Goal: Browse casually: Explore the website without a specific task or goal

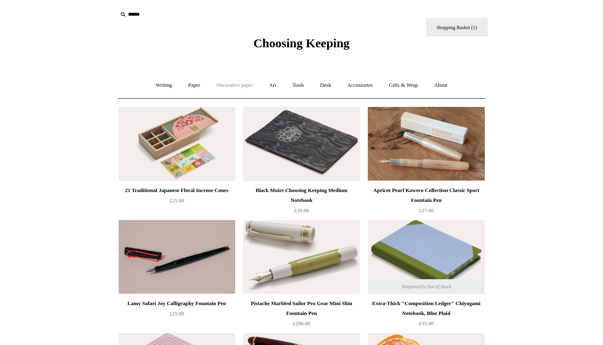
click at [228, 84] on link "Decorative paper +" at bounding box center [234, 85] width 51 height 22
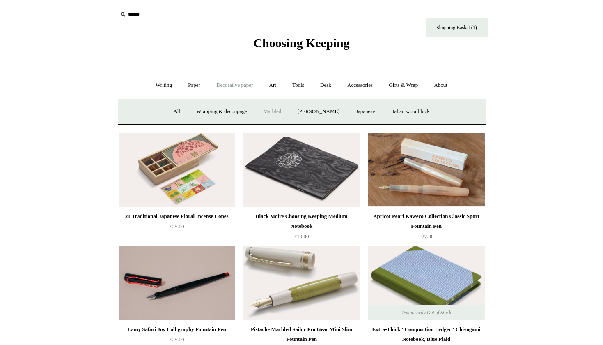
click at [267, 109] on link "Marbled" at bounding box center [272, 112] width 33 height 22
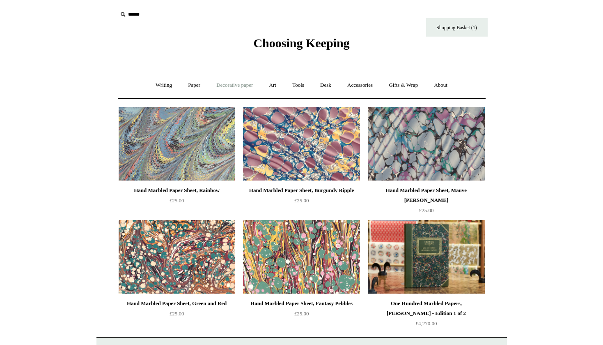
click at [242, 83] on link "Decorative paper +" at bounding box center [234, 85] width 51 height 22
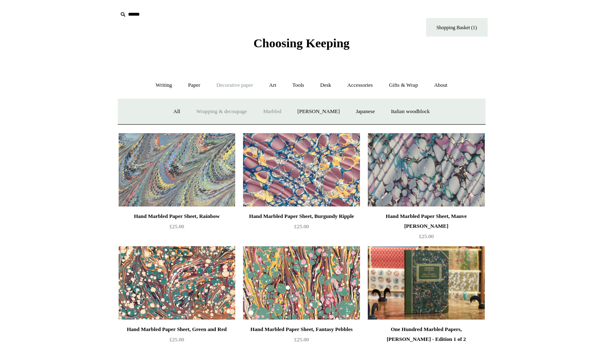
click at [226, 110] on link "Wrapping & decoupage" at bounding box center [222, 112] width 66 height 22
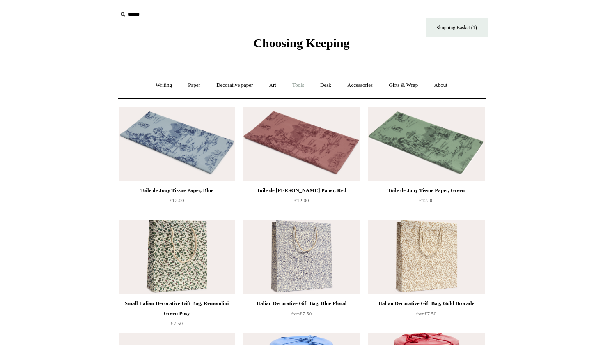
click at [304, 84] on link "Tools +" at bounding box center [298, 85] width 27 height 22
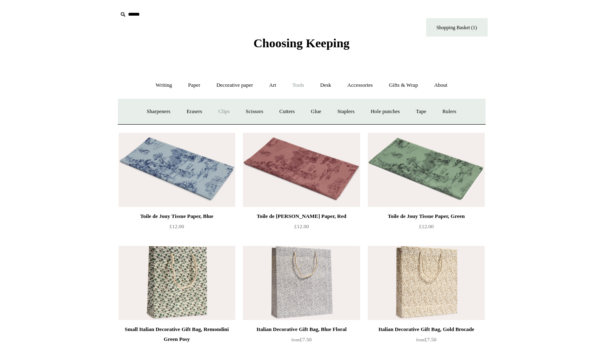
click at [217, 111] on link "Clips +" at bounding box center [224, 112] width 26 height 22
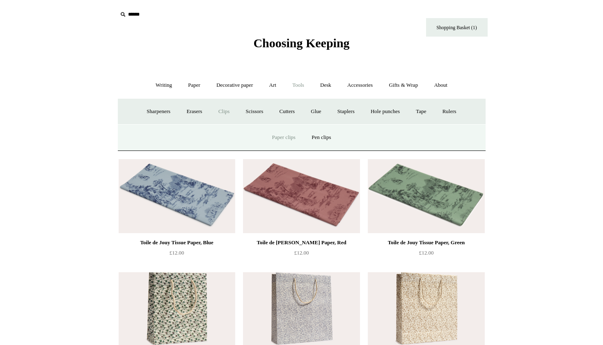
click at [289, 138] on link "Paper clips" at bounding box center [284, 137] width 38 height 22
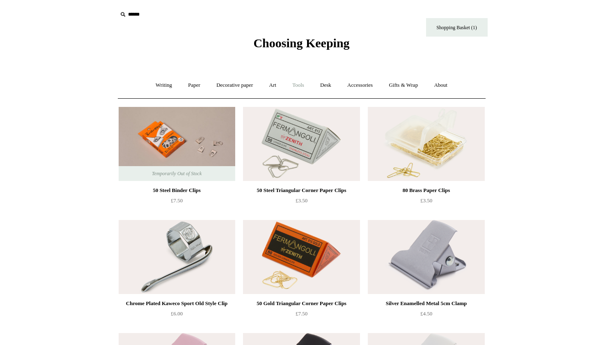
click at [300, 84] on link "Tools +" at bounding box center [298, 85] width 27 height 22
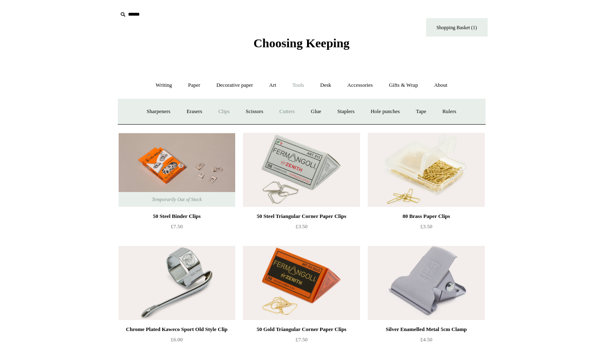
click at [287, 111] on link "Cutters" at bounding box center [287, 112] width 30 height 22
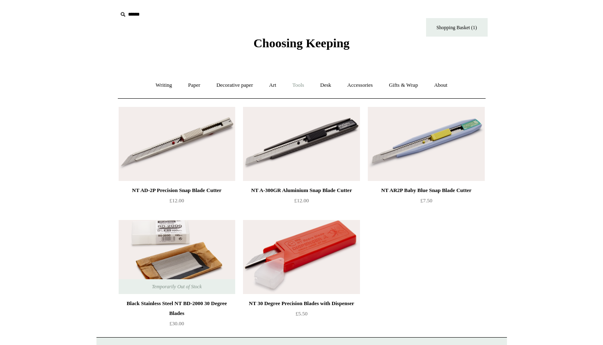
click at [299, 84] on link "Tools +" at bounding box center [298, 85] width 27 height 22
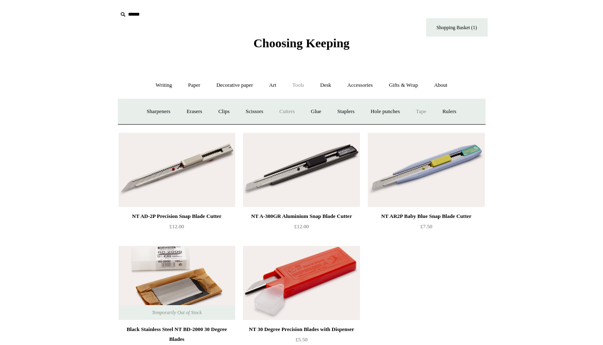
click at [428, 111] on link "Tape +" at bounding box center [421, 112] width 25 height 22
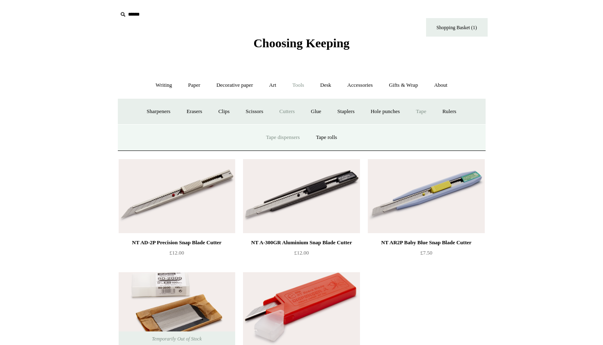
click at [286, 141] on link "Tape dispensers" at bounding box center [283, 137] width 48 height 22
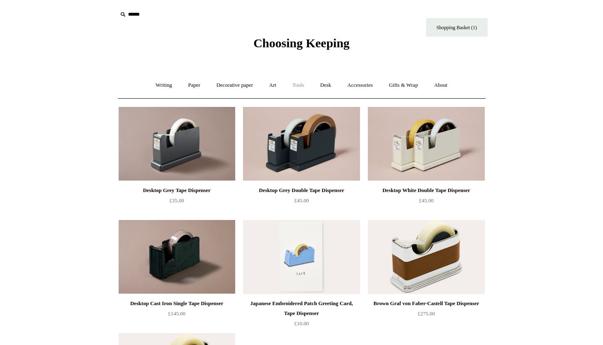
click at [295, 82] on link "Tools +" at bounding box center [298, 85] width 27 height 22
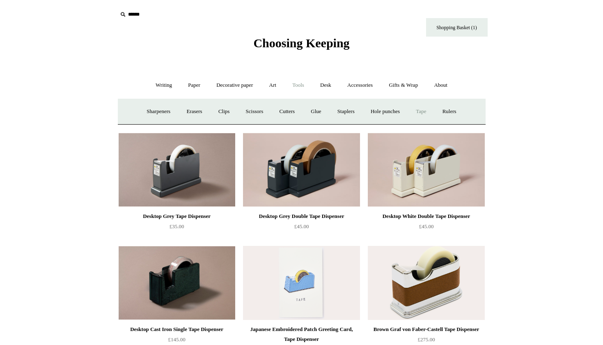
click at [423, 113] on link "Tape +" at bounding box center [421, 112] width 25 height 22
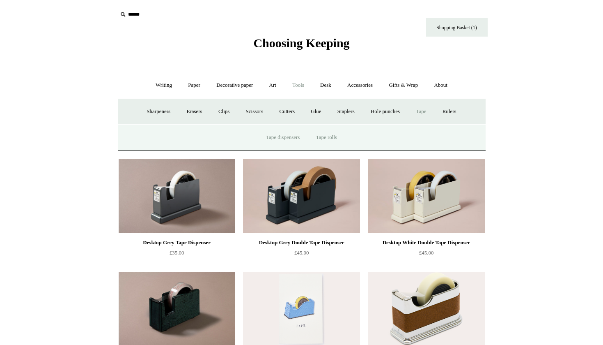
click at [328, 137] on link "Tape rolls" at bounding box center [327, 137] width 36 height 22
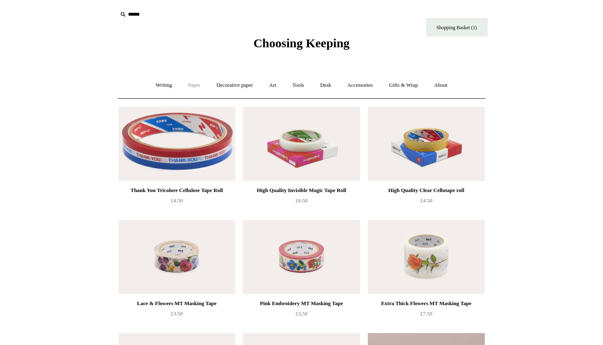
click at [190, 84] on link "Paper +" at bounding box center [194, 85] width 27 height 22
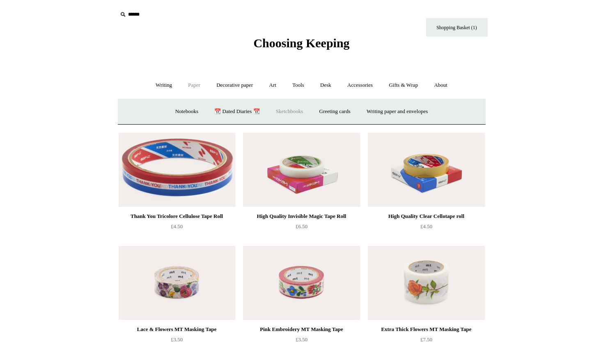
click at [292, 110] on link "Sketchbooks +" at bounding box center [290, 112] width 42 height 22
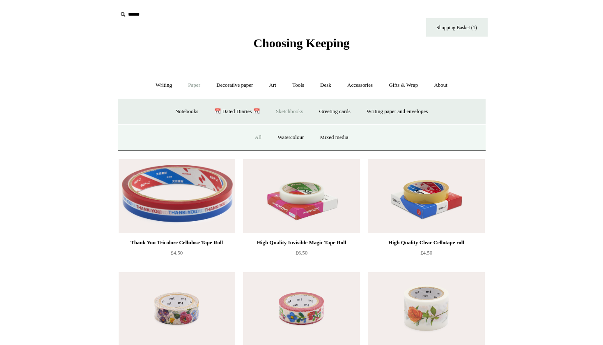
click at [253, 137] on link "All" at bounding box center [258, 137] width 22 height 22
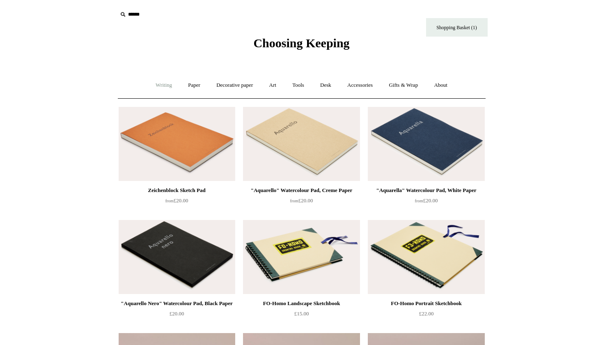
click at [159, 86] on link "Writing +" at bounding box center [163, 85] width 31 height 22
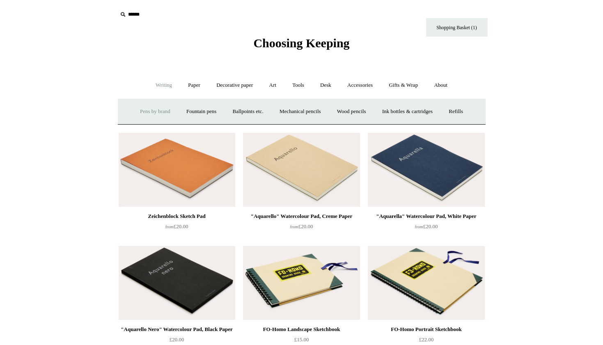
click at [144, 112] on link "Pens by brand +" at bounding box center [155, 112] width 45 height 22
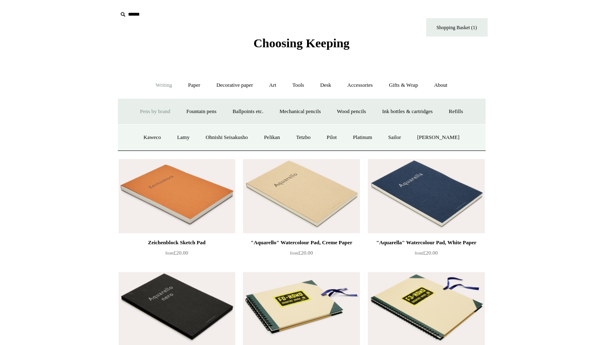
click at [152, 114] on link "Pens by brand -" at bounding box center [155, 112] width 45 height 22
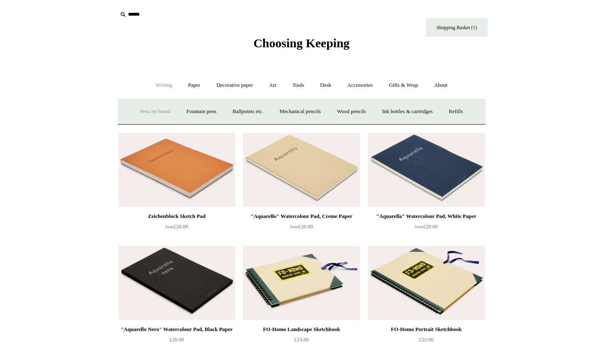
click at [152, 114] on link "Pens by brand +" at bounding box center [155, 112] width 45 height 22
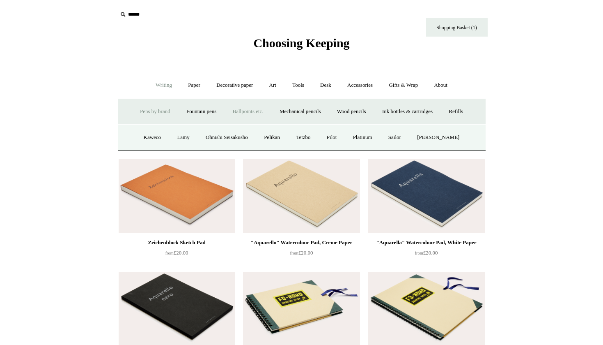
click at [242, 113] on link "Ballpoints etc. +" at bounding box center [248, 112] width 46 height 22
click at [194, 137] on link "All" at bounding box center [204, 137] width 22 height 22
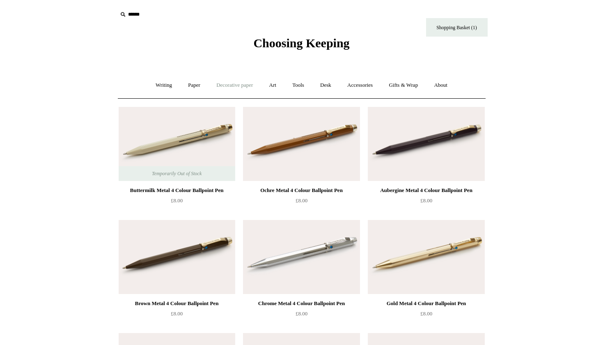
click at [232, 87] on link "Decorative paper +" at bounding box center [234, 85] width 51 height 22
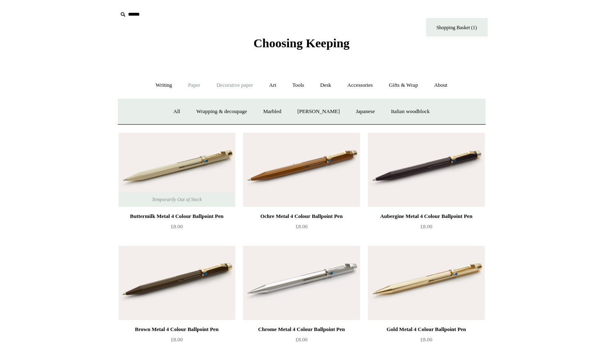
click at [187, 86] on link "Paper +" at bounding box center [194, 85] width 27 height 22
click at [180, 111] on link "Notebooks +" at bounding box center [187, 112] width 38 height 22
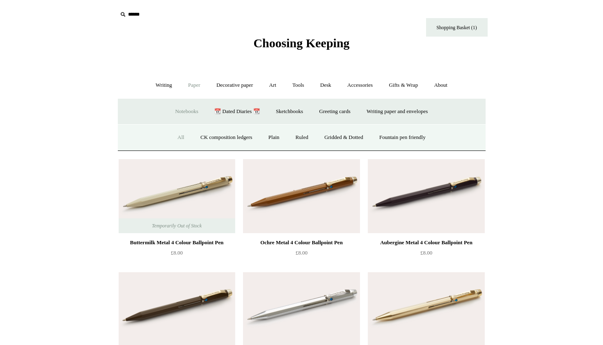
click at [175, 134] on link "All" at bounding box center [181, 137] width 22 height 22
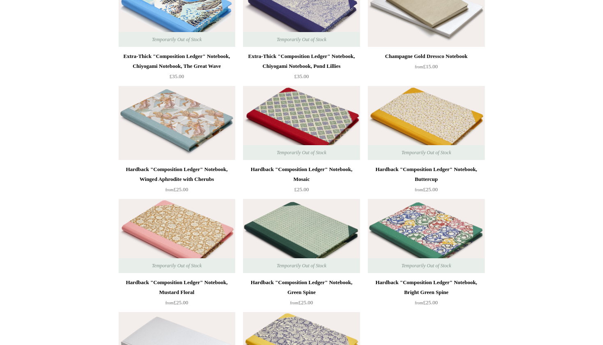
scroll to position [6333, 0]
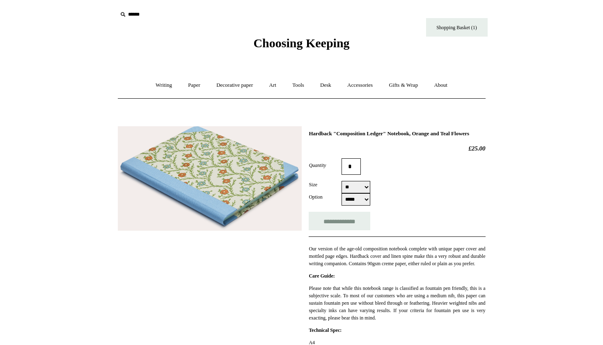
click at [228, 180] on img at bounding box center [210, 178] width 184 height 105
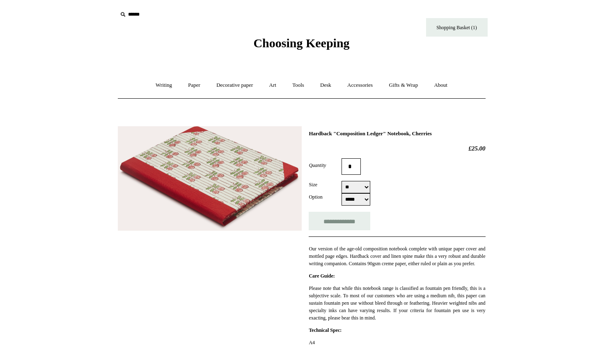
click at [224, 200] on img at bounding box center [210, 178] width 184 height 104
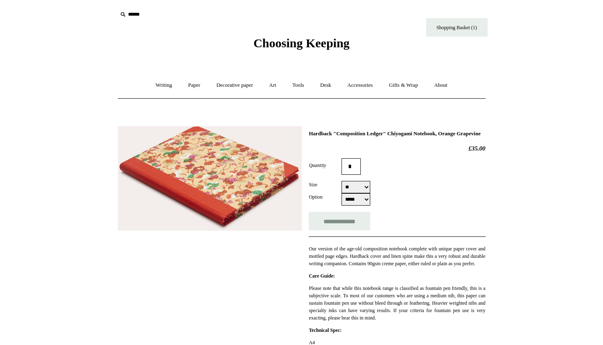
select select "**"
click at [262, 170] on img at bounding box center [210, 178] width 184 height 105
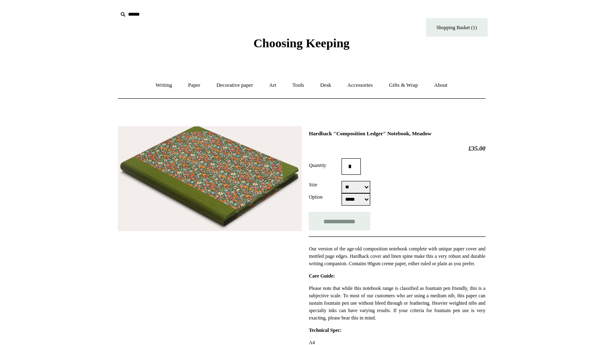
select select "**"
click at [231, 189] on img at bounding box center [210, 178] width 184 height 105
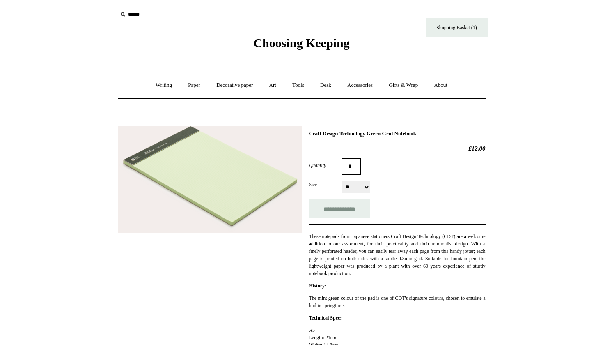
click at [234, 226] on img at bounding box center [210, 179] width 184 height 107
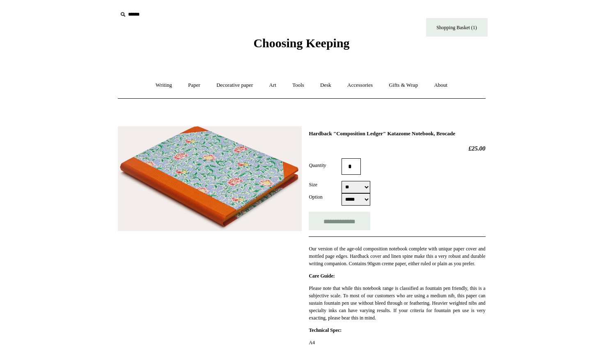
select select "**"
select select "*****"
click at [238, 191] on img at bounding box center [210, 178] width 184 height 105
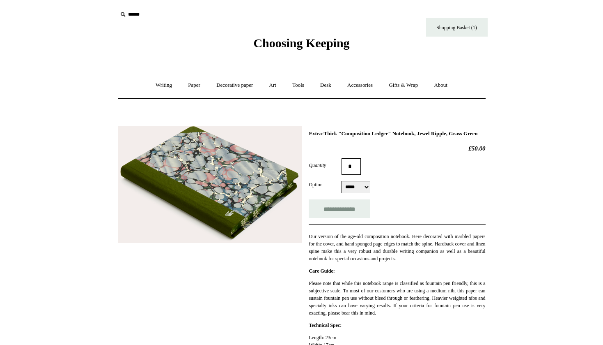
select select "*****"
click at [228, 195] on img at bounding box center [210, 184] width 184 height 117
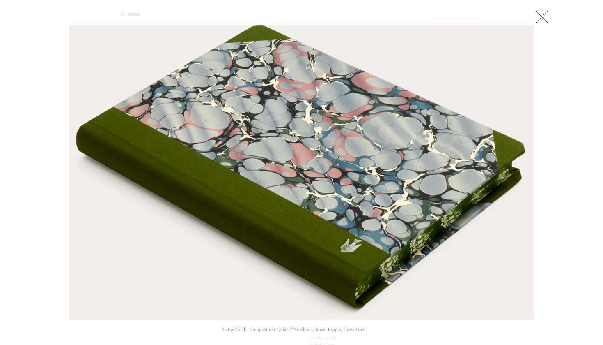
click at [542, 16] on link at bounding box center [542, 16] width 16 height 16
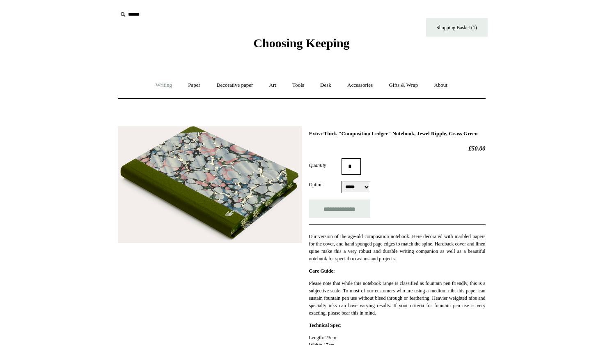
click at [154, 87] on link "Writing +" at bounding box center [163, 85] width 31 height 22
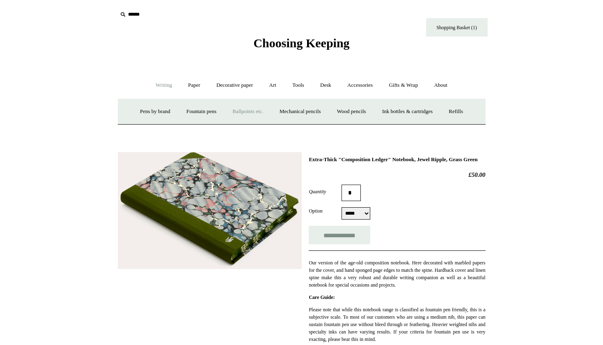
click at [238, 113] on link "Ballpoints etc. +" at bounding box center [248, 112] width 46 height 22
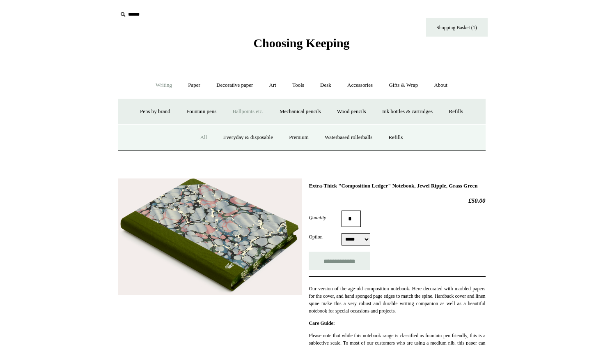
click at [193, 137] on link "All" at bounding box center [204, 137] width 22 height 22
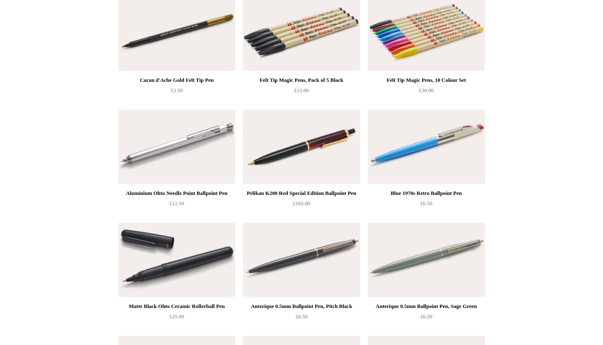
scroll to position [3179, 0]
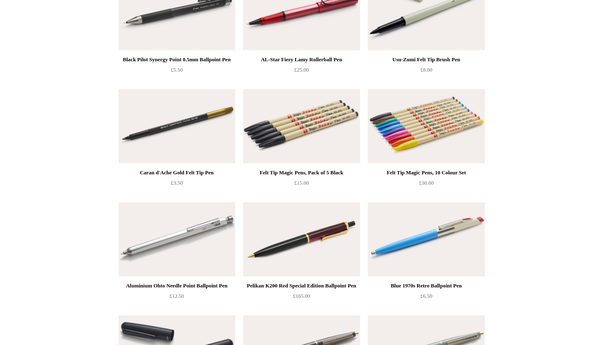
click at [422, 117] on img at bounding box center [426, 126] width 117 height 74
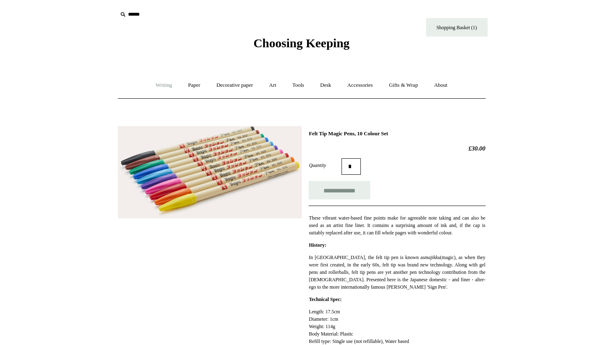
click at [157, 83] on link "Writing +" at bounding box center [163, 85] width 31 height 22
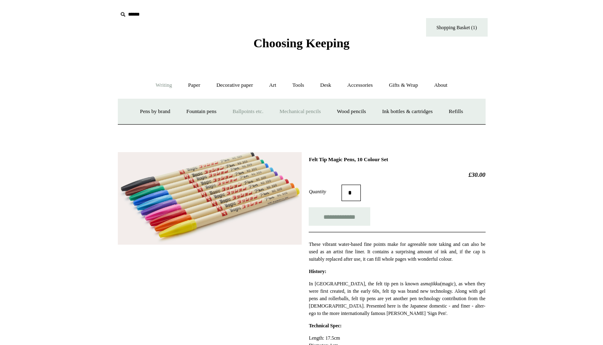
click at [305, 112] on link "Mechanical pencils +" at bounding box center [300, 112] width 56 height 22
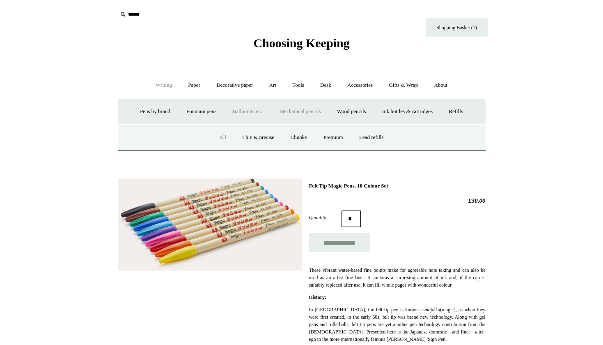
click at [212, 138] on link "All" at bounding box center [223, 137] width 22 height 22
